Goal: Navigation & Orientation: Find specific page/section

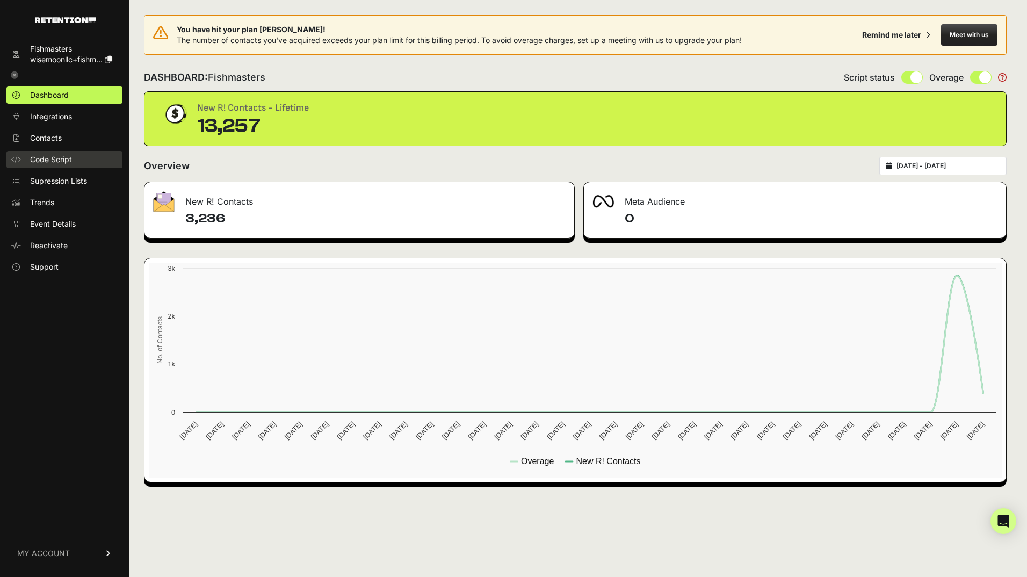
click at [49, 160] on span "Code Script" at bounding box center [51, 159] width 42 height 11
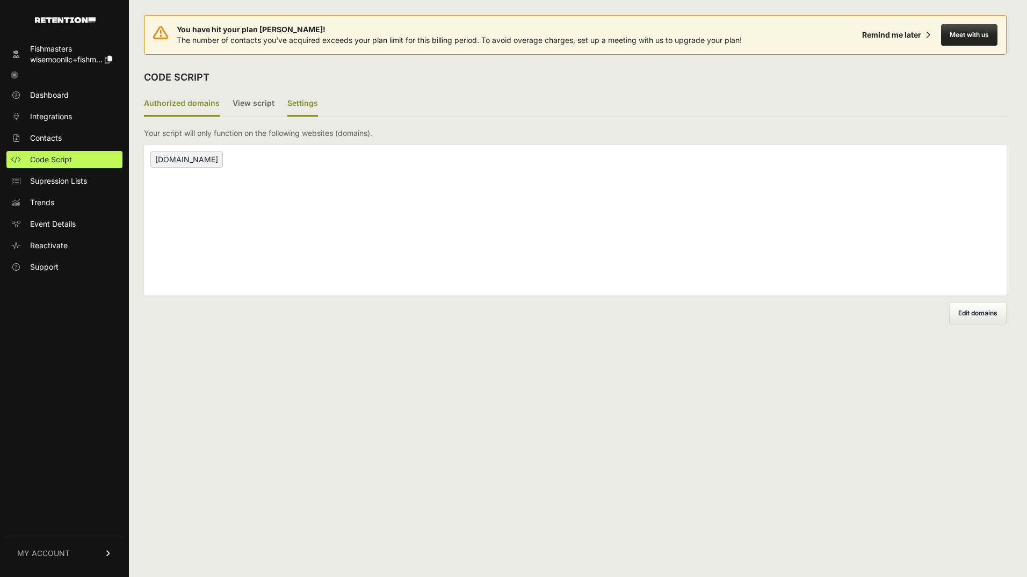
click at [294, 104] on label "Settings" at bounding box center [302, 103] width 31 height 25
click at [0, 0] on input "Settings" at bounding box center [0, 0] width 0 height 0
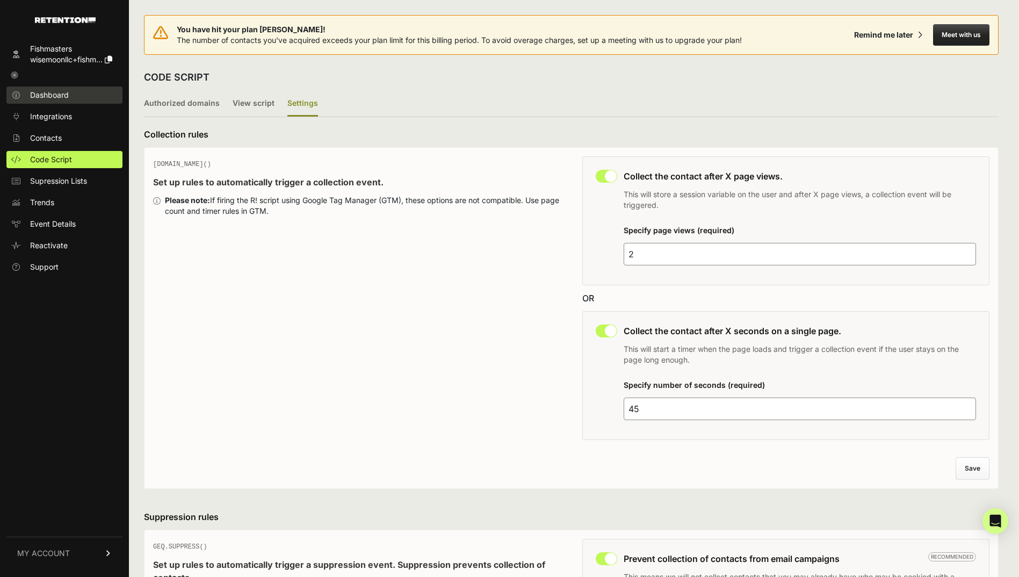
click at [54, 93] on span "Dashboard" at bounding box center [49, 95] width 39 height 11
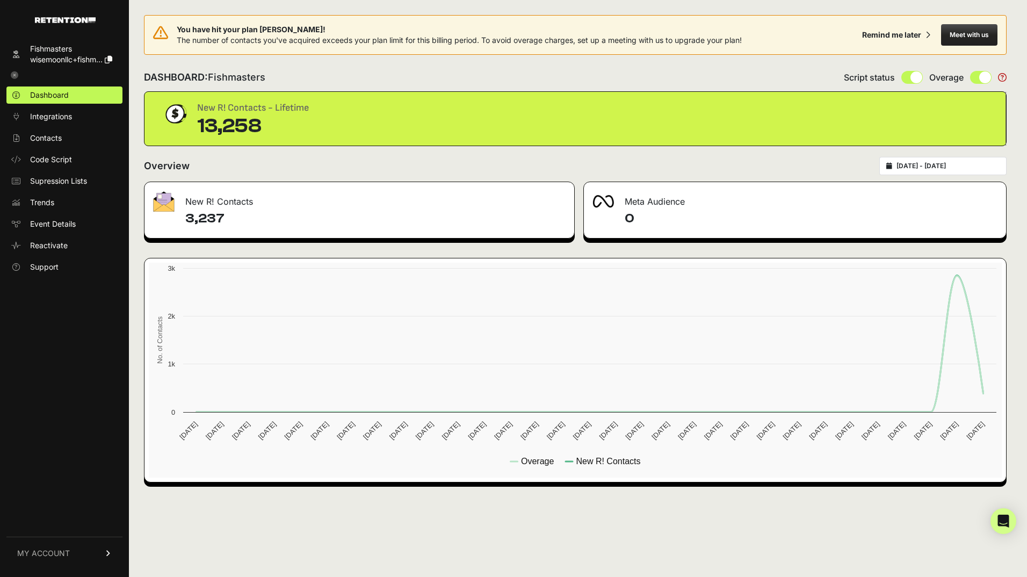
click at [15, 71] on icon at bounding box center [15, 75] width 8 height 8
